Goal: Task Accomplishment & Management: Use online tool/utility

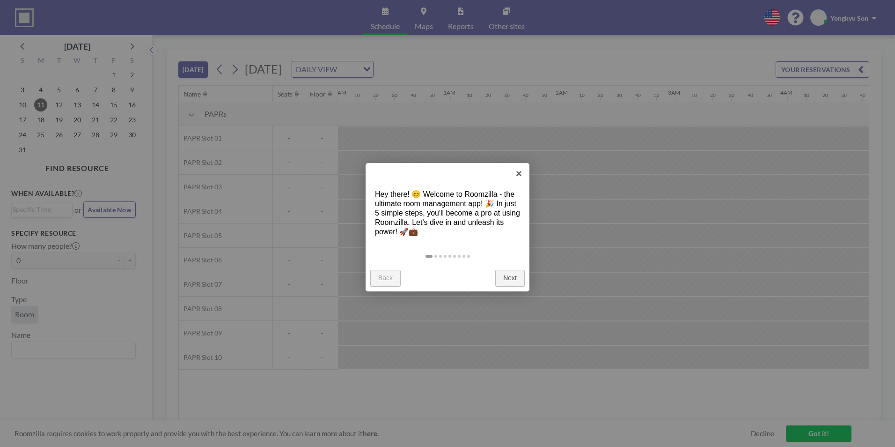
scroll to position [0, 1236]
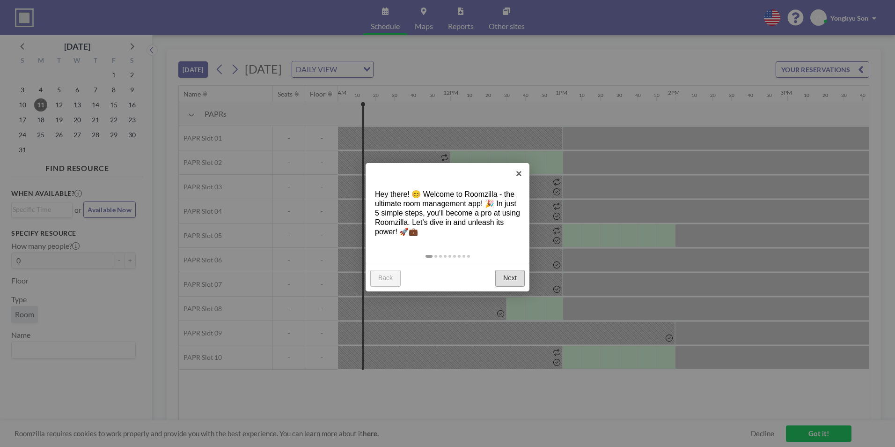
click at [506, 274] on link "Next" at bounding box center [509, 278] width 29 height 17
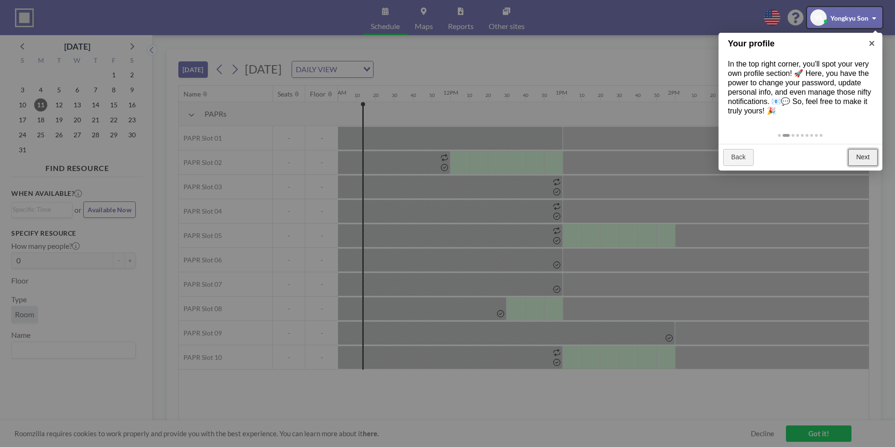
click at [869, 158] on link "Next" at bounding box center [862, 157] width 29 height 17
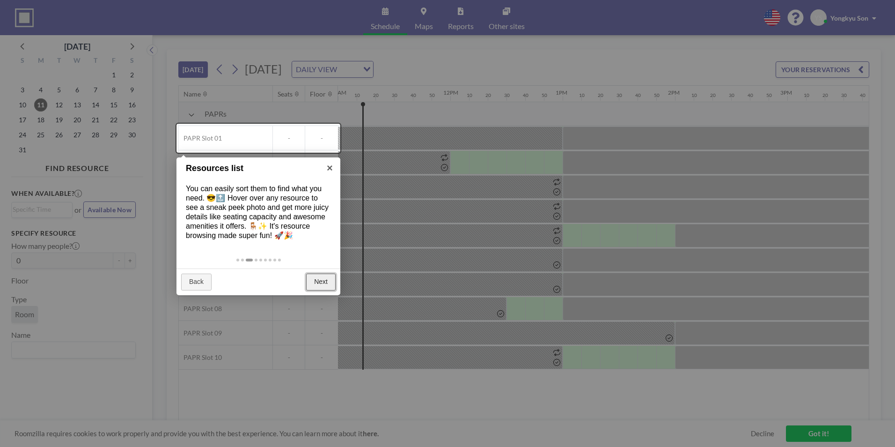
click at [316, 282] on link "Next" at bounding box center [320, 281] width 29 height 17
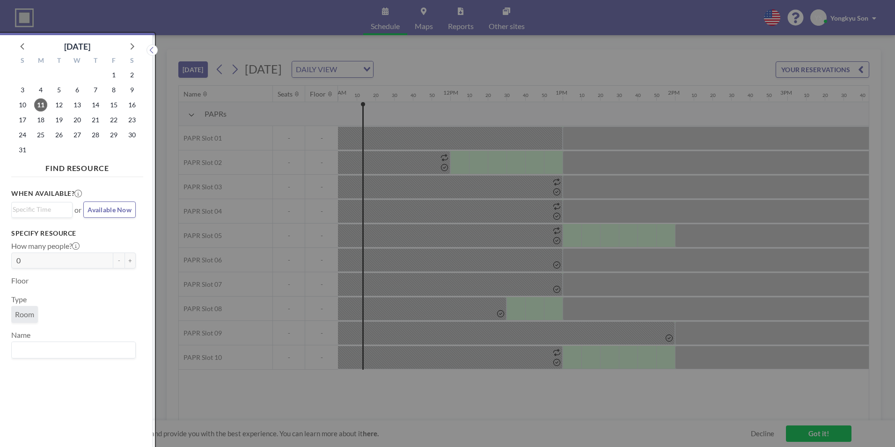
scroll to position [2, 0]
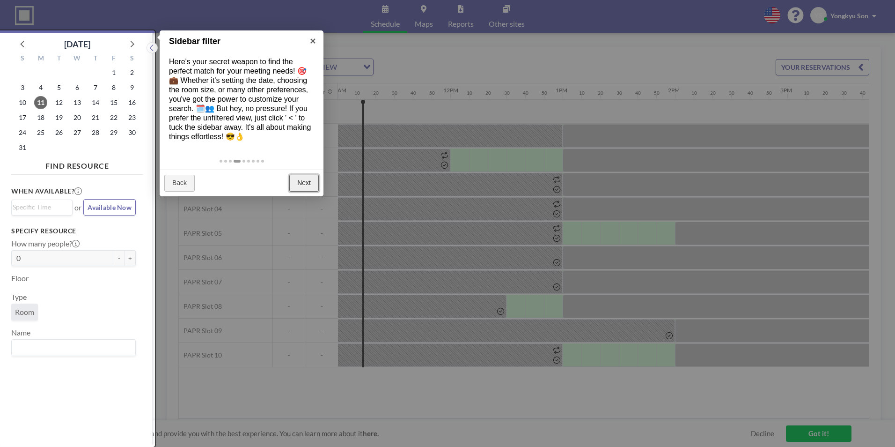
click at [311, 183] on link "Next" at bounding box center [303, 183] width 29 height 17
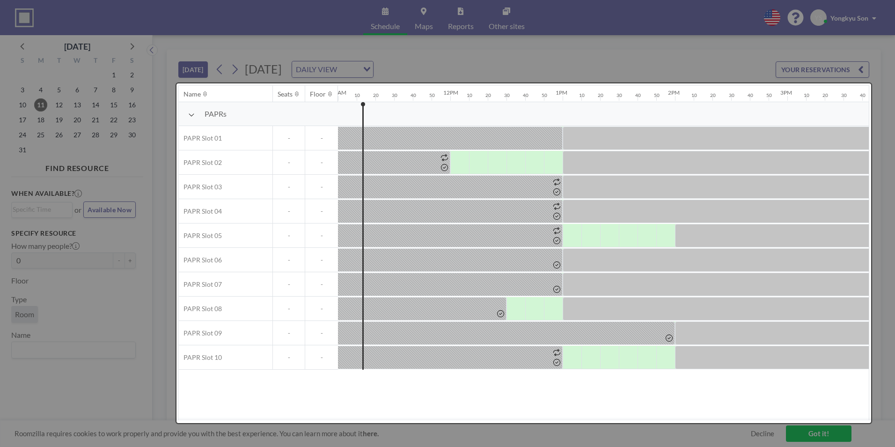
scroll to position [0, 0]
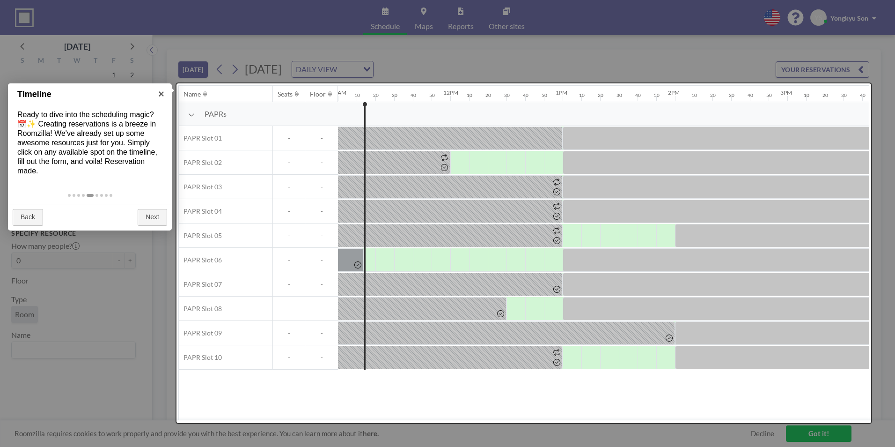
drag, startPoint x: 605, startPoint y: 417, endPoint x: 681, endPoint y: 420, distance: 75.9
click at [681, 420] on div at bounding box center [523, 252] width 695 height 339
drag, startPoint x: 695, startPoint y: 417, endPoint x: 708, endPoint y: 417, distance: 13.1
click at [708, 417] on div at bounding box center [523, 252] width 695 height 339
click at [144, 216] on link "Next" at bounding box center [152, 217] width 29 height 17
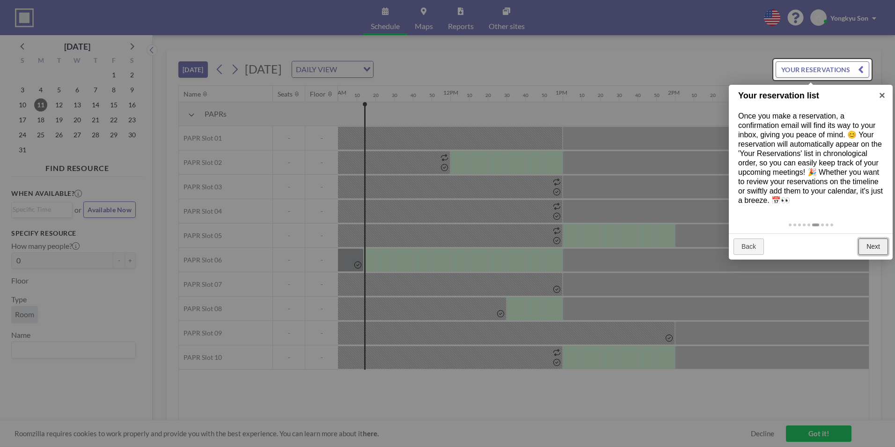
click at [872, 246] on link "Next" at bounding box center [873, 246] width 29 height 17
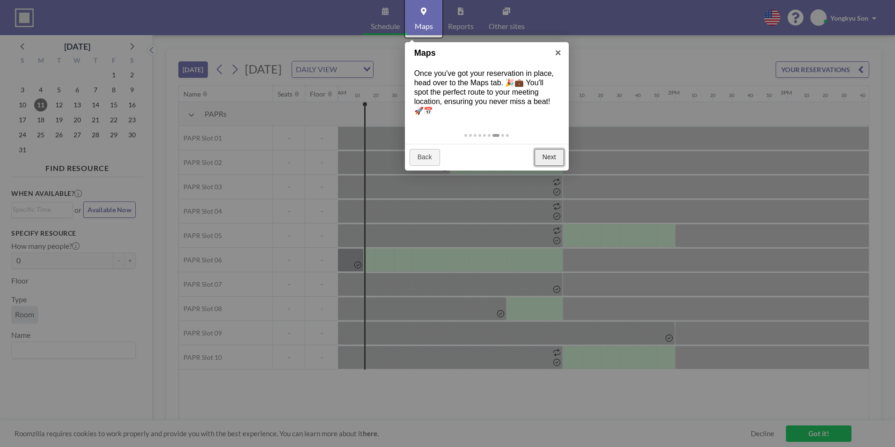
click at [548, 154] on link "Next" at bounding box center [549, 157] width 29 height 17
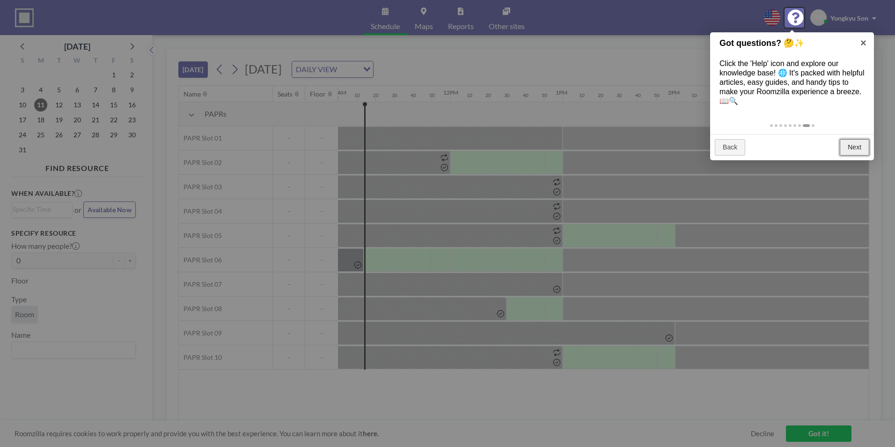
click at [852, 144] on link "Next" at bounding box center [854, 147] width 29 height 17
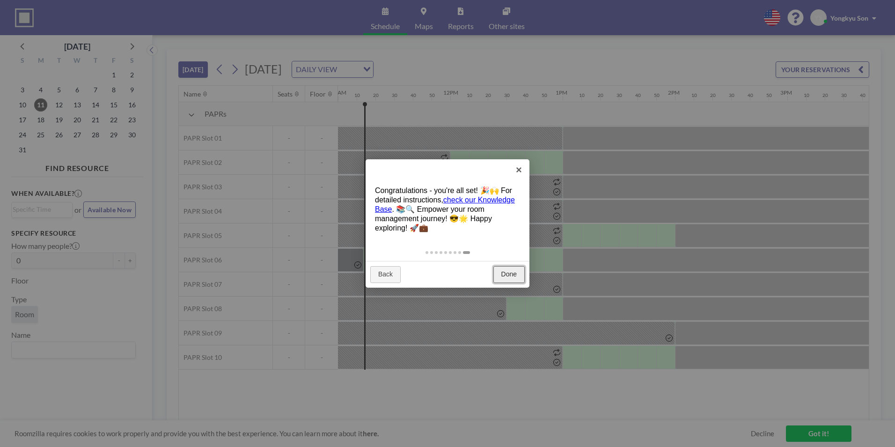
click at [509, 274] on link "Done" at bounding box center [508, 274] width 31 height 17
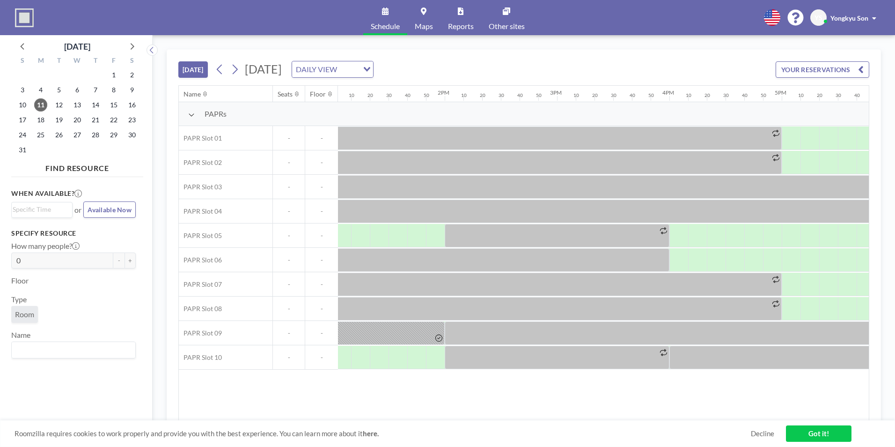
scroll to position [0, 1449]
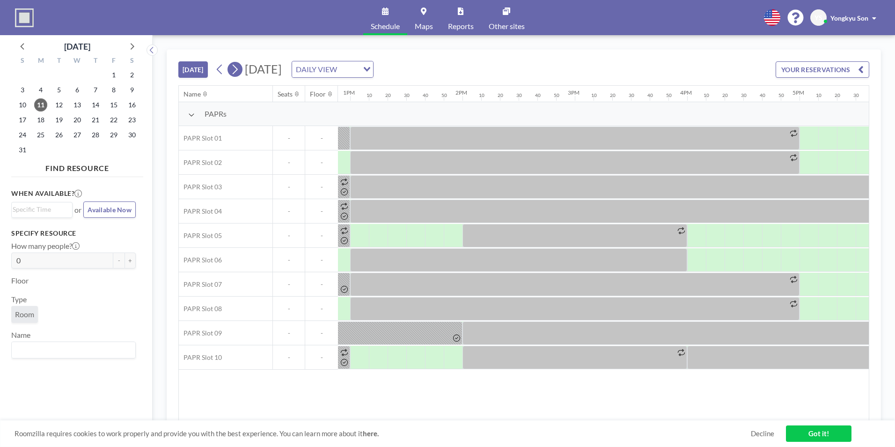
click at [236, 70] on icon at bounding box center [234, 69] width 9 height 14
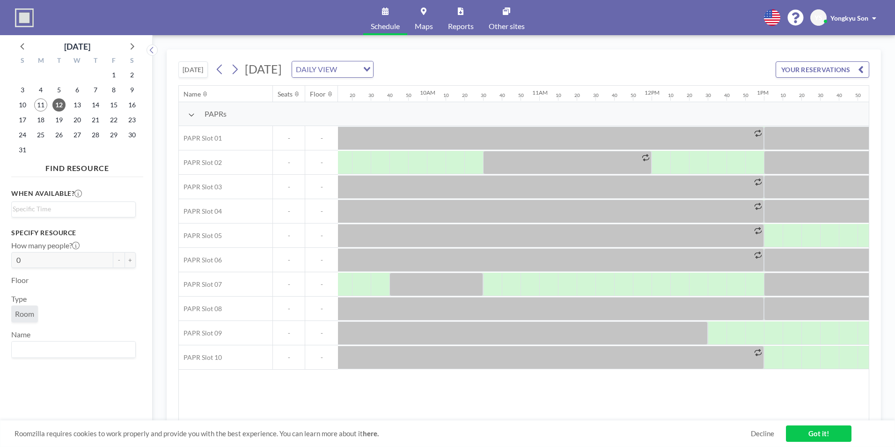
scroll to position [0, 1098]
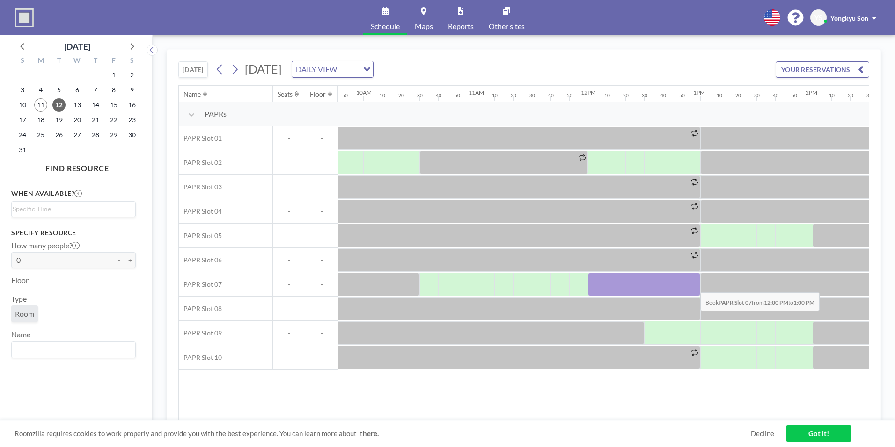
drag, startPoint x: 601, startPoint y: 285, endPoint x: 693, endPoint y: 285, distance: 91.8
click at [693, 285] on div at bounding box center [644, 283] width 112 height 23
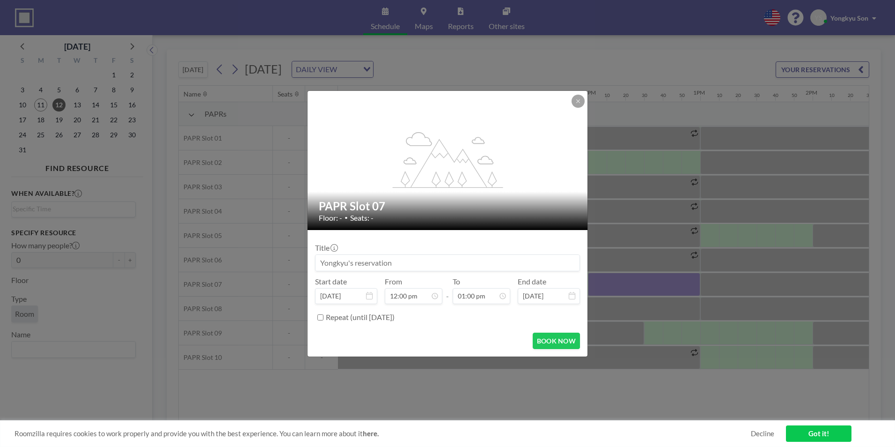
scroll to position [1300, 0]
drag, startPoint x: 504, startPoint y: 101, endPoint x: 402, endPoint y: 111, distance: 103.0
click at [402, 110] on div "flex-grow: 1.2;" at bounding box center [448, 160] width 281 height 139
drag, startPoint x: 548, startPoint y: 340, endPoint x: 496, endPoint y: 337, distance: 52.0
click at [496, 337] on div "BOOK NOW" at bounding box center [447, 340] width 265 height 16
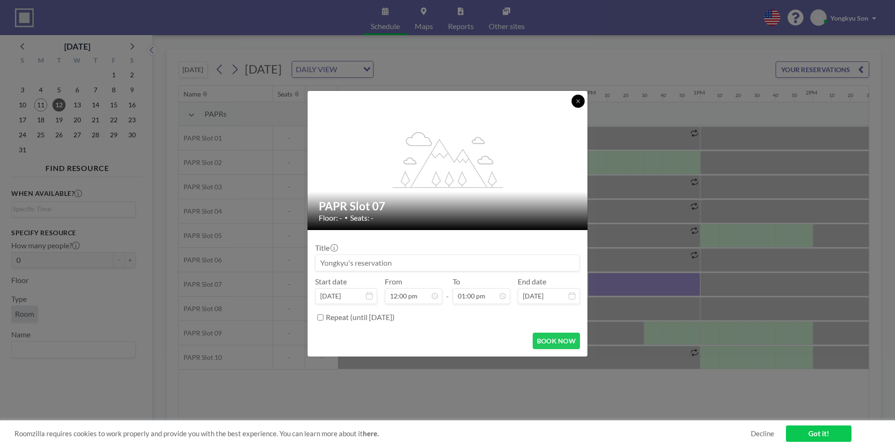
click at [575, 103] on button at bounding box center [578, 101] width 13 height 13
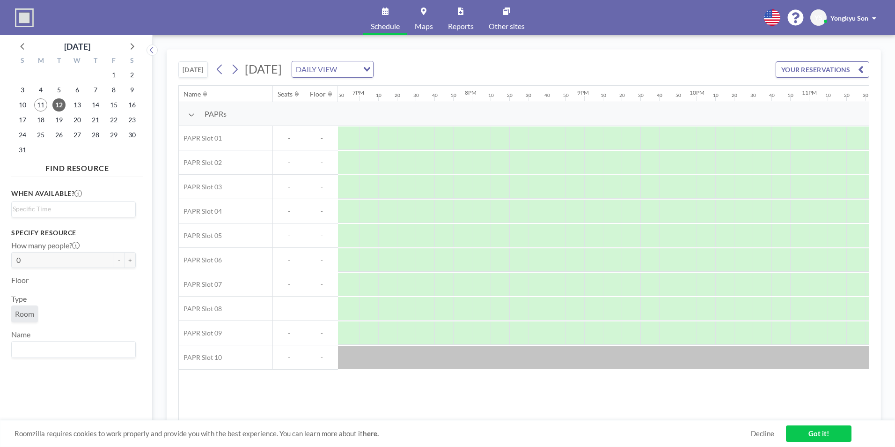
scroll to position [0, 2167]
click at [239, 70] on icon at bounding box center [234, 69] width 9 height 14
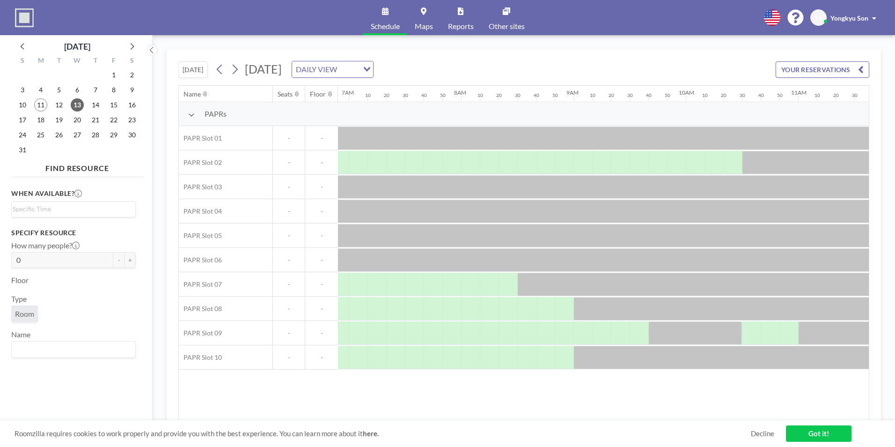
scroll to position [0, 772]
